Goal: Information Seeking & Learning: Learn about a topic

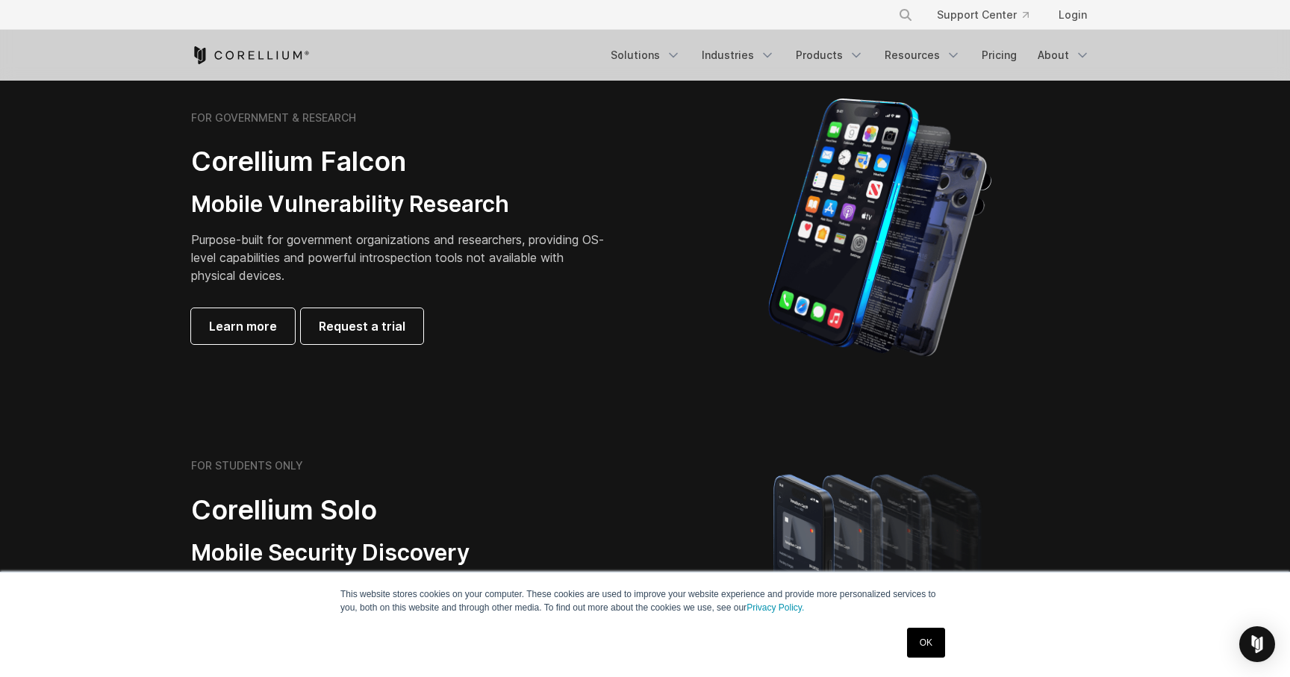
scroll to position [693, 0]
drag, startPoint x: 236, startPoint y: 468, endPoint x: 302, endPoint y: 473, distance: 66.6
click at [302, 473] on div "FOR STUDENTS ONLY Corellium Solo Mobile Security Discovery We provide a limited…" at bounding box center [400, 582] width 418 height 249
click at [337, 233] on p "Purpose-built for government organizations and researchers, providing OS-level …" at bounding box center [400, 257] width 418 height 54
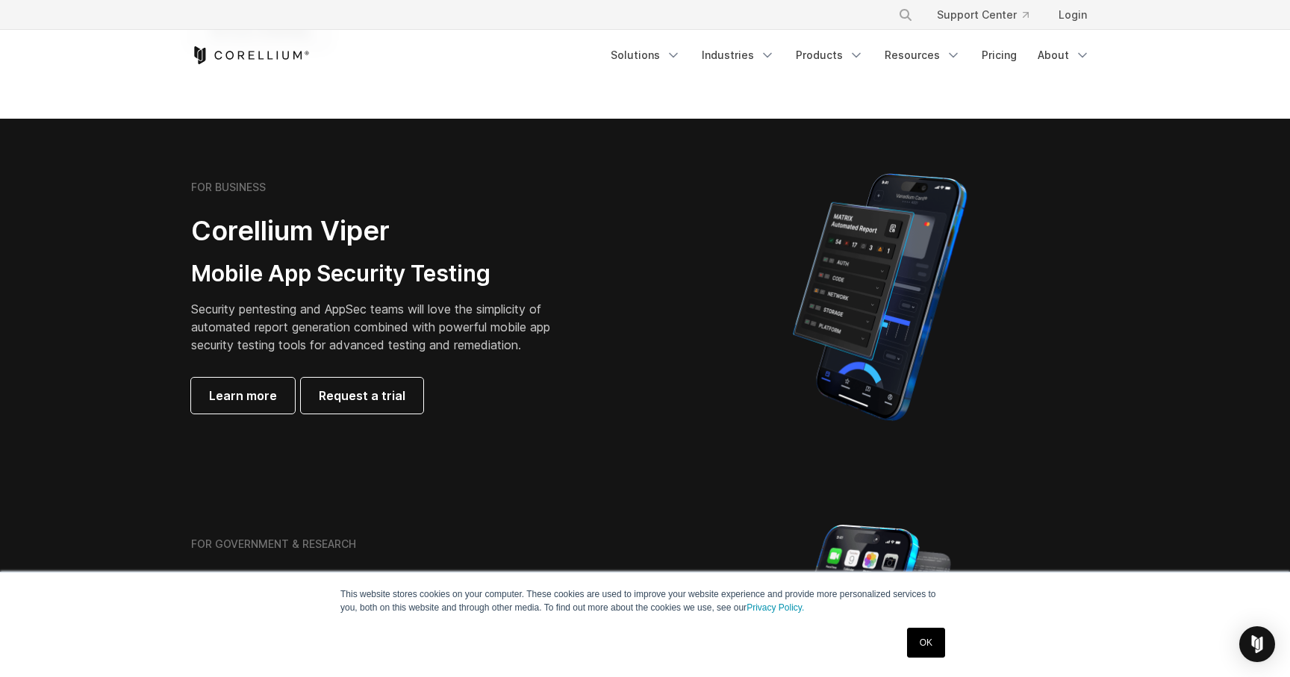
scroll to position [266, 0]
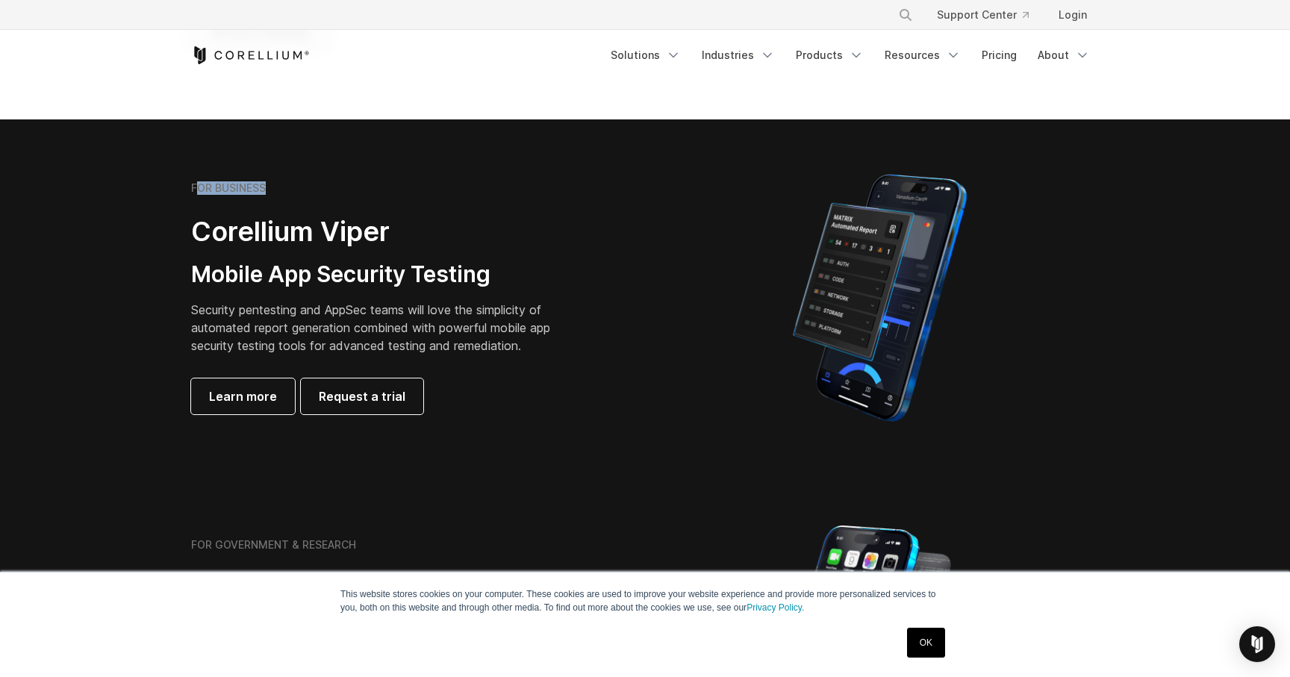
drag, startPoint x: 197, startPoint y: 185, endPoint x: 280, endPoint y: 190, distance: 83.0
click at [280, 190] on div "FOR BUSINESS" at bounding box center [382, 187] width 382 height 13
click at [326, 358] on div "FOR BUSINESS Corellium Viper Mobile App Security Testing Security pentesting an…" at bounding box center [400, 297] width 418 height 233
click at [237, 395] on span "Learn more" at bounding box center [243, 396] width 68 height 18
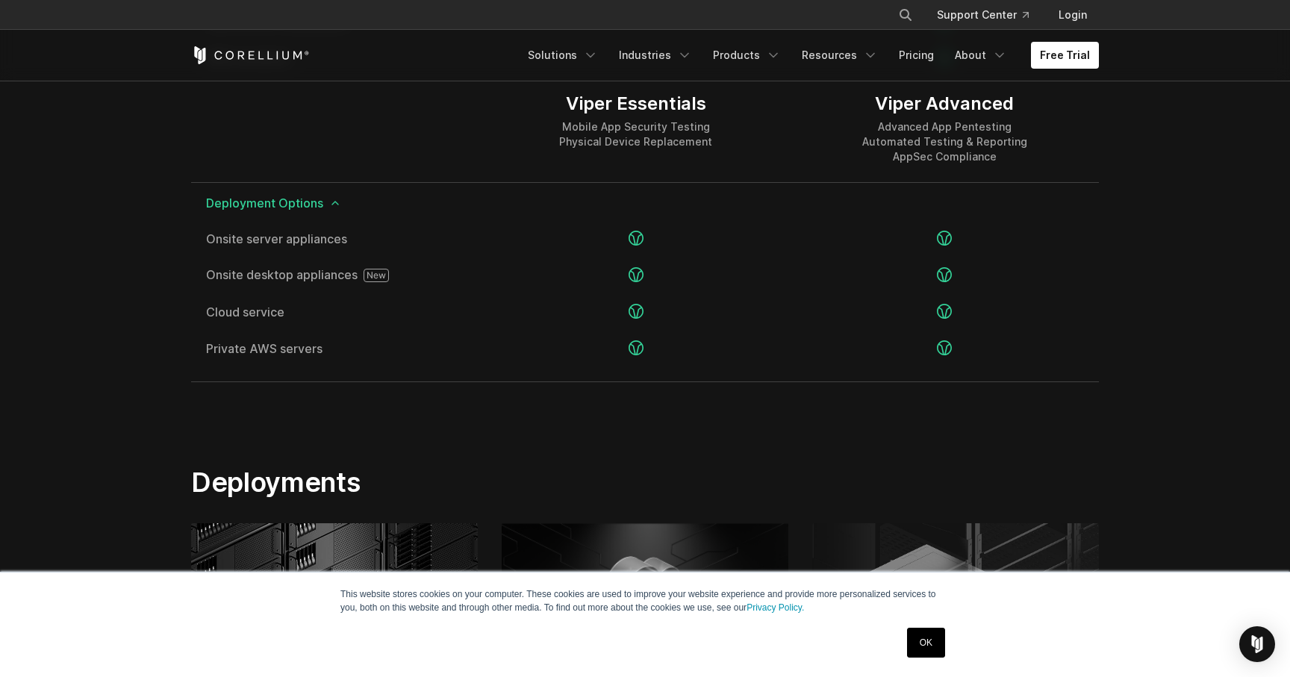
scroll to position [3021, 0]
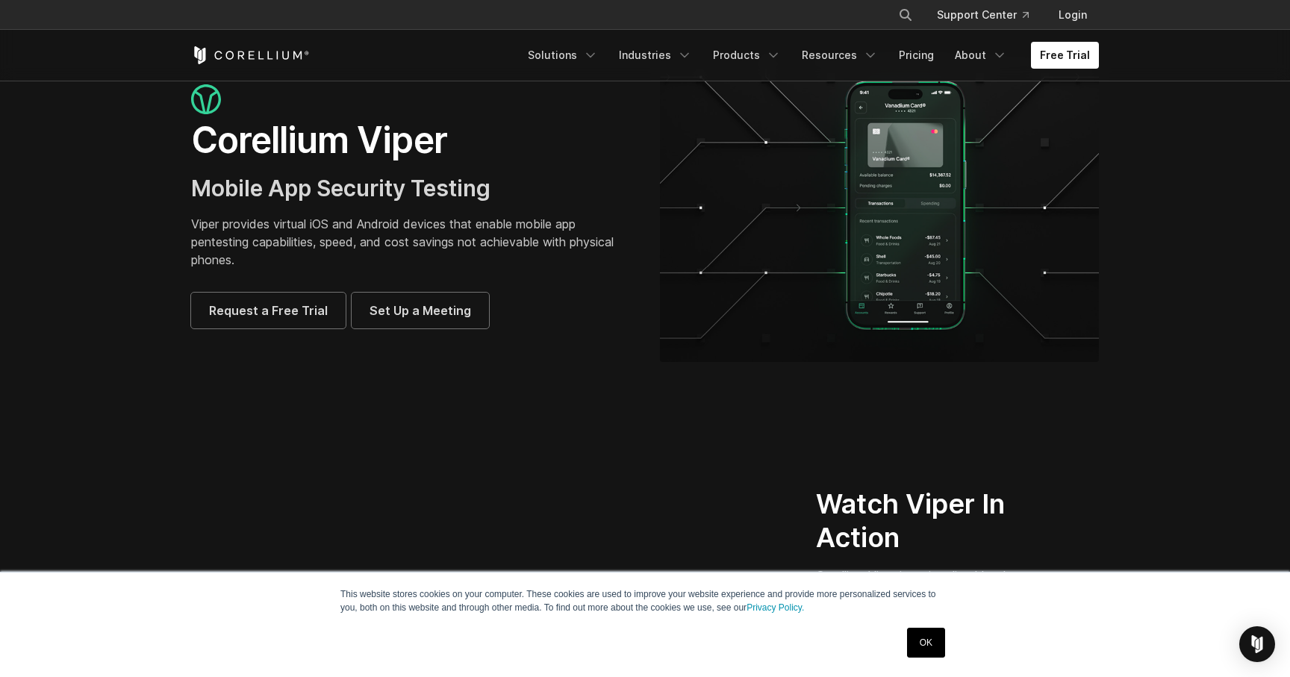
scroll to position [0, 0]
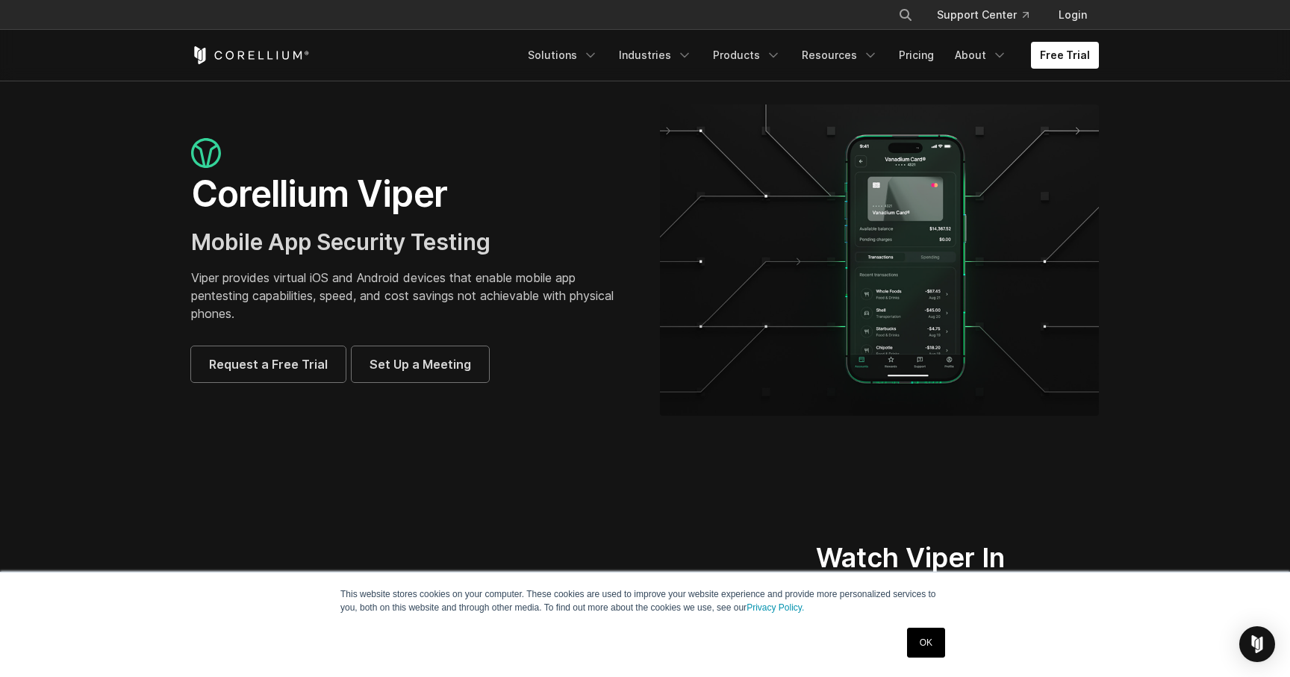
drag, startPoint x: 923, startPoint y: 188, endPoint x: 1152, endPoint y: 1, distance: 295.5
